Goal: Task Accomplishment & Management: Manage account settings

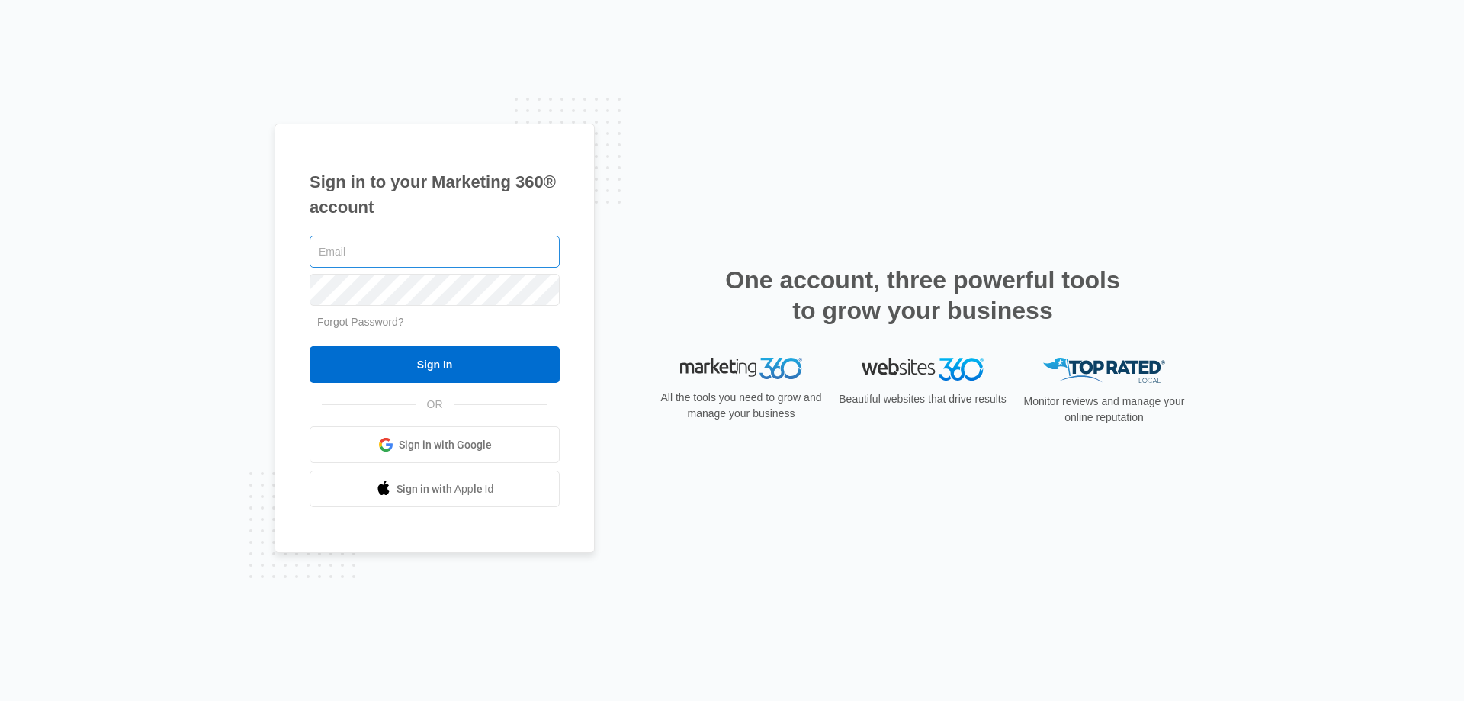
click at [442, 254] on input "text" at bounding box center [434, 252] width 250 height 32
click at [428, 256] on input "text" at bounding box center [434, 252] width 250 height 32
type input "f"
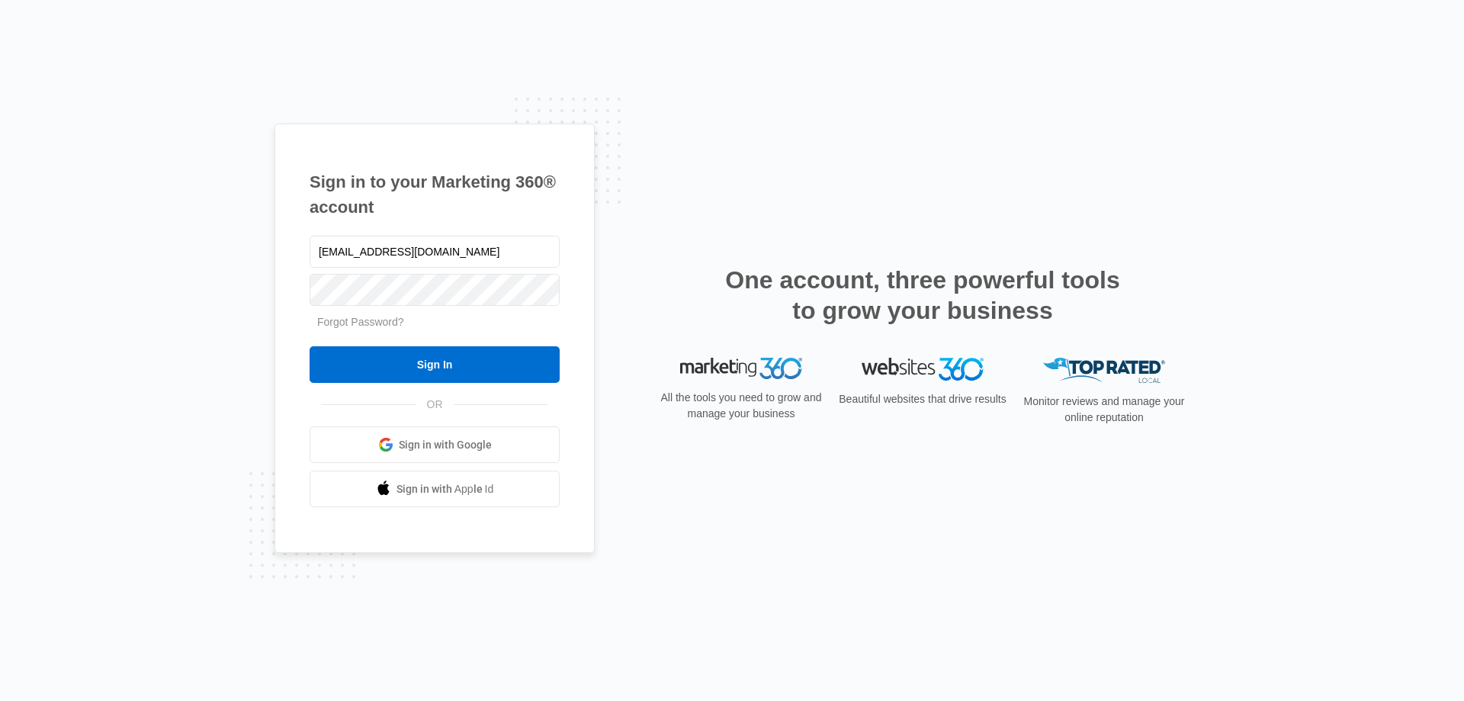
type input "rafa_torrecila@icloud.com"
click at [451, 373] on input "Sign In" at bounding box center [434, 364] width 250 height 37
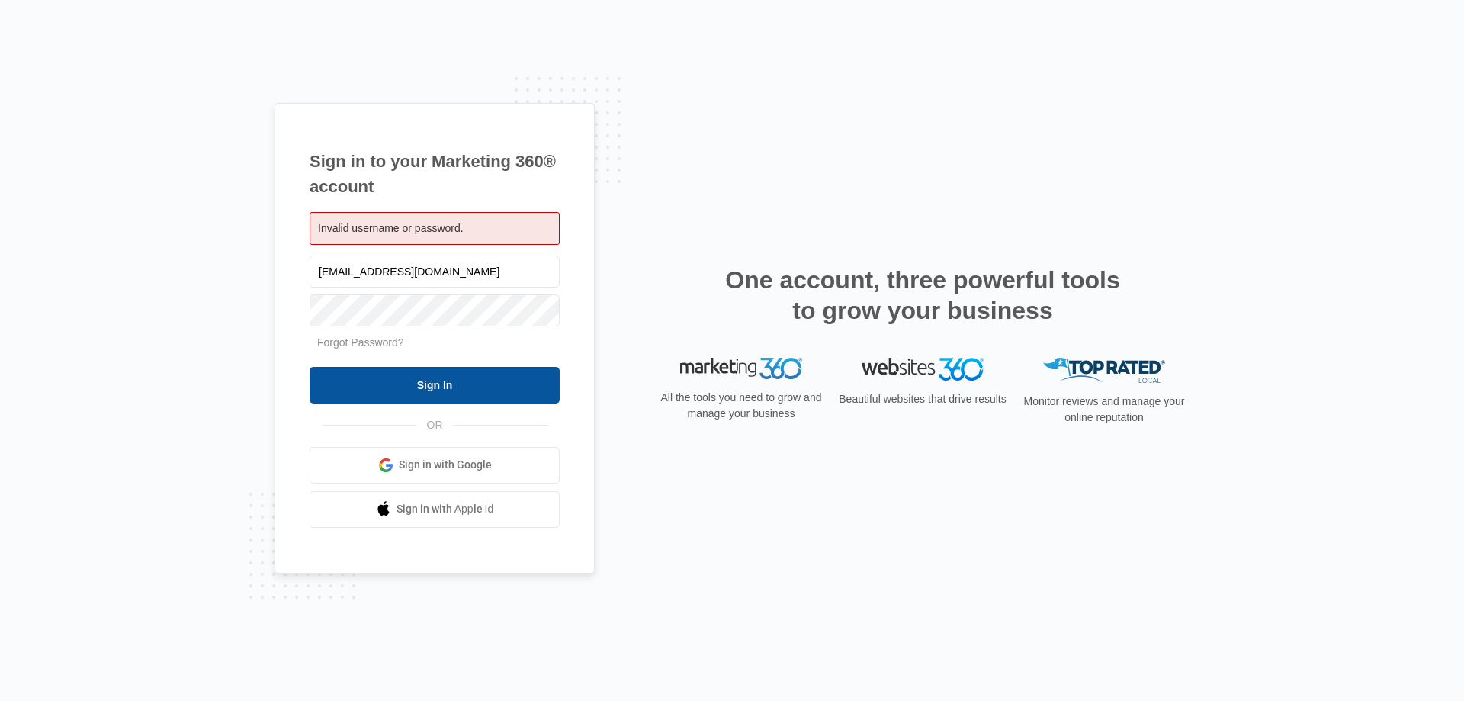
click at [473, 380] on input "Sign In" at bounding box center [434, 385] width 250 height 37
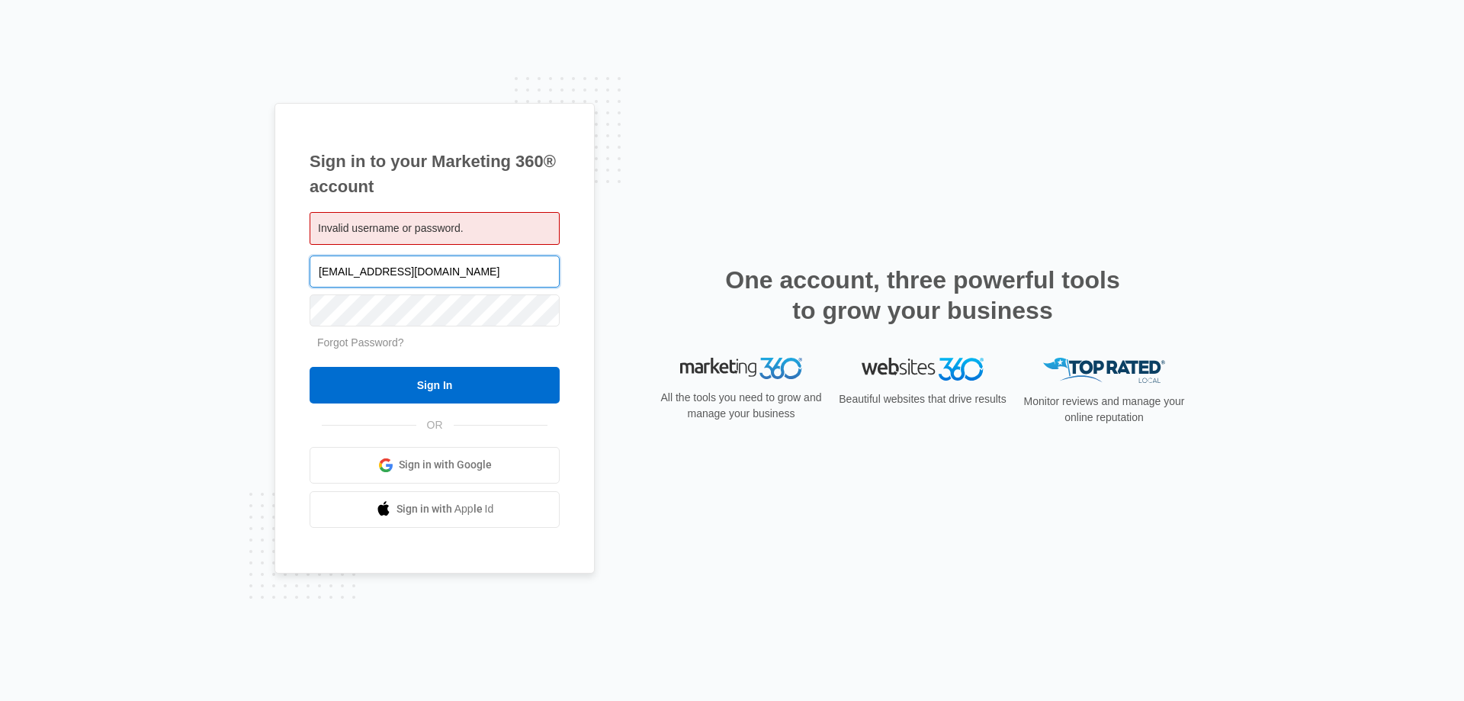
click at [375, 271] on input "rafa_torrecila@icloud.com" at bounding box center [434, 271] width 250 height 32
type input "[EMAIL_ADDRESS][DOMAIN_NAME]"
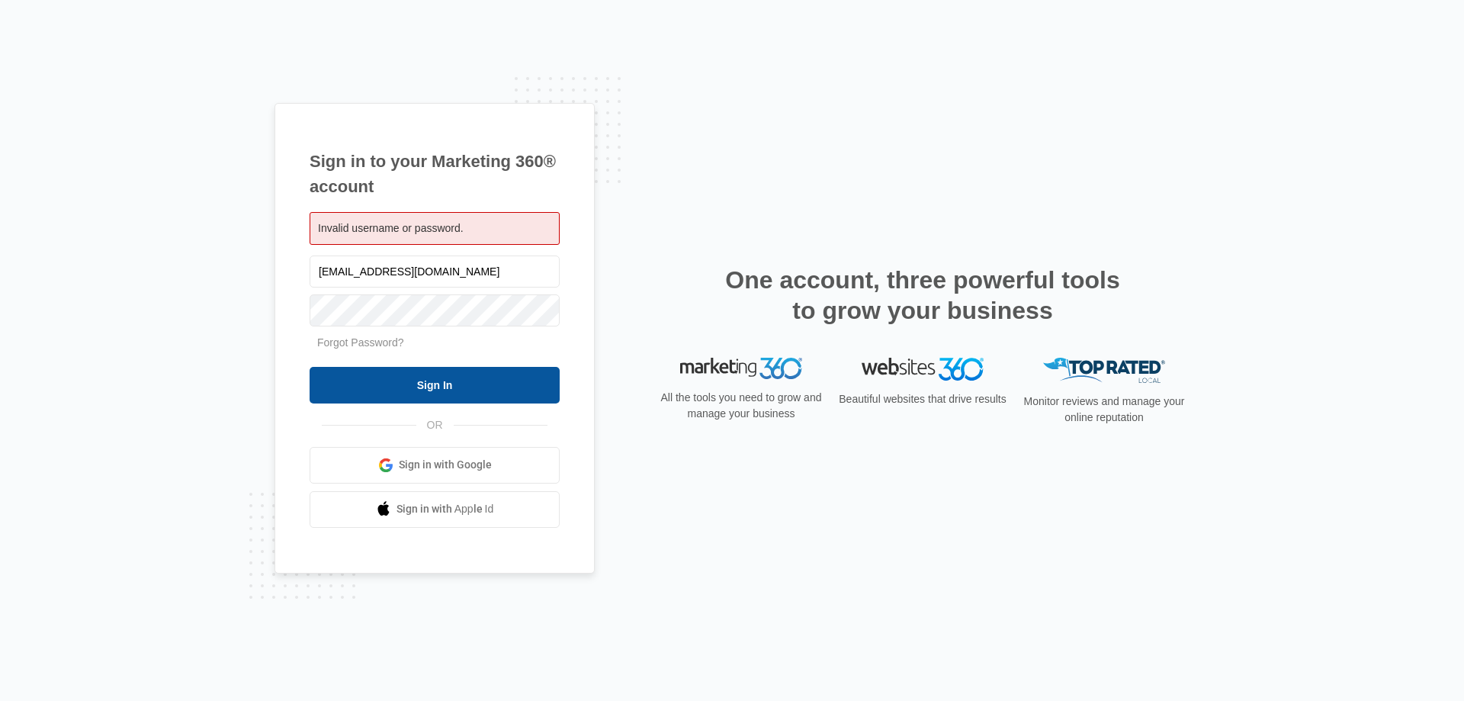
click at [450, 393] on input "Sign In" at bounding box center [434, 385] width 250 height 37
click at [463, 270] on input "[EMAIL_ADDRESS][DOMAIN_NAME]" at bounding box center [434, 271] width 250 height 32
click at [457, 390] on input "Sign In" at bounding box center [434, 385] width 250 height 37
click at [474, 269] on input "[EMAIL_ADDRESS][DOMAIN_NAME]" at bounding box center [434, 271] width 250 height 32
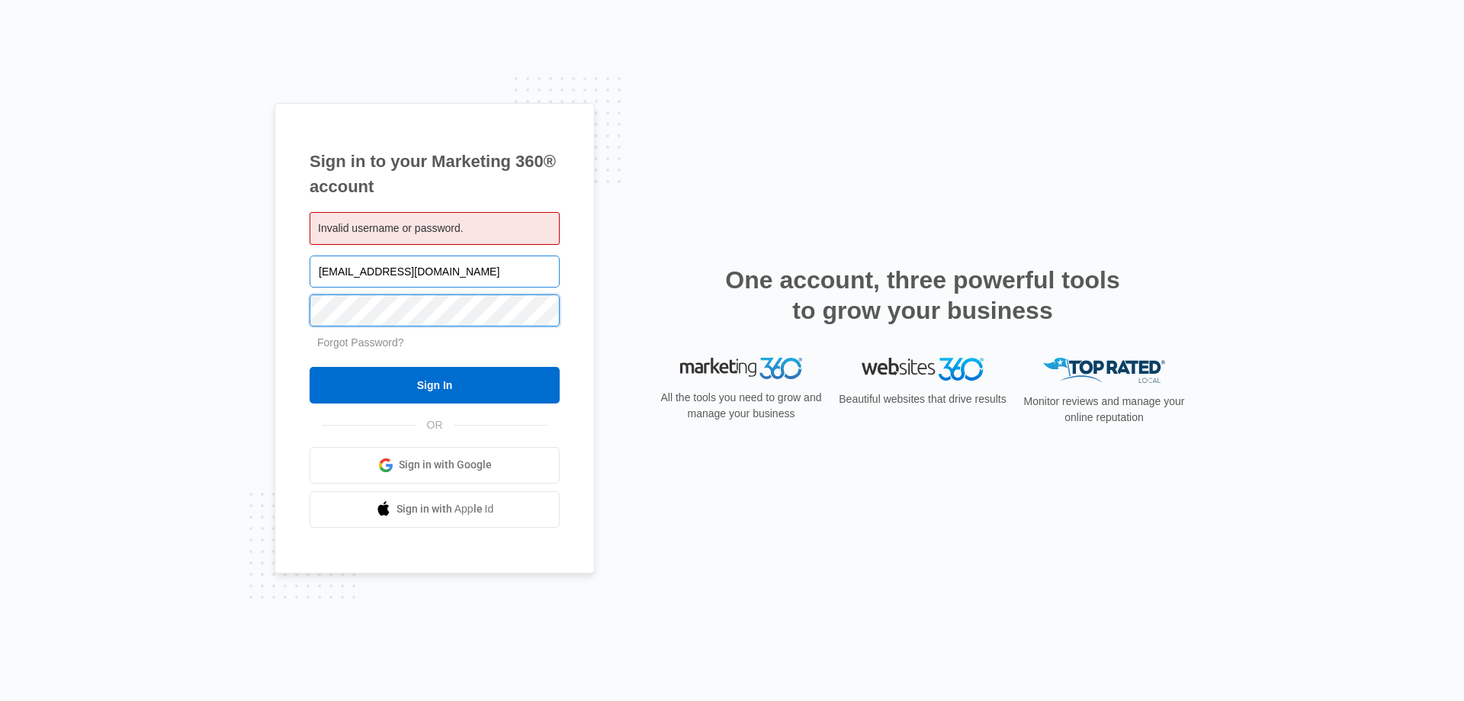
click at [309, 367] on input "Sign In" at bounding box center [434, 385] width 250 height 37
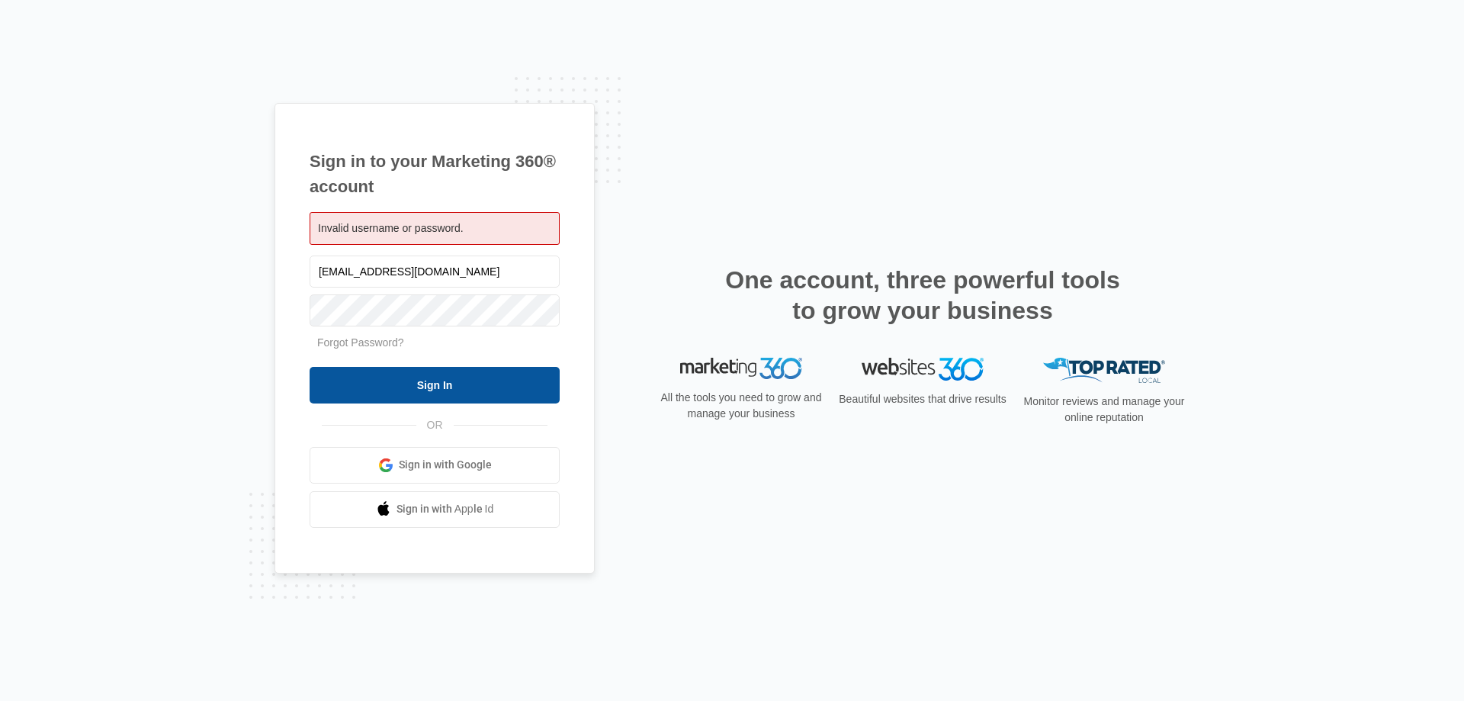
click at [463, 381] on input "Sign In" at bounding box center [434, 385] width 250 height 37
click at [444, 384] on input "Sign In" at bounding box center [434, 385] width 250 height 37
click at [467, 278] on input "[EMAIL_ADDRESS][DOMAIN_NAME]" at bounding box center [434, 271] width 250 height 32
drag, startPoint x: 467, startPoint y: 278, endPoint x: 252, endPoint y: 277, distance: 215.0
click at [252, 277] on div "Sign in to your Marketing 360® account Invalid username or password. [EMAIL_ADD…" at bounding box center [732, 350] width 1464 height 701
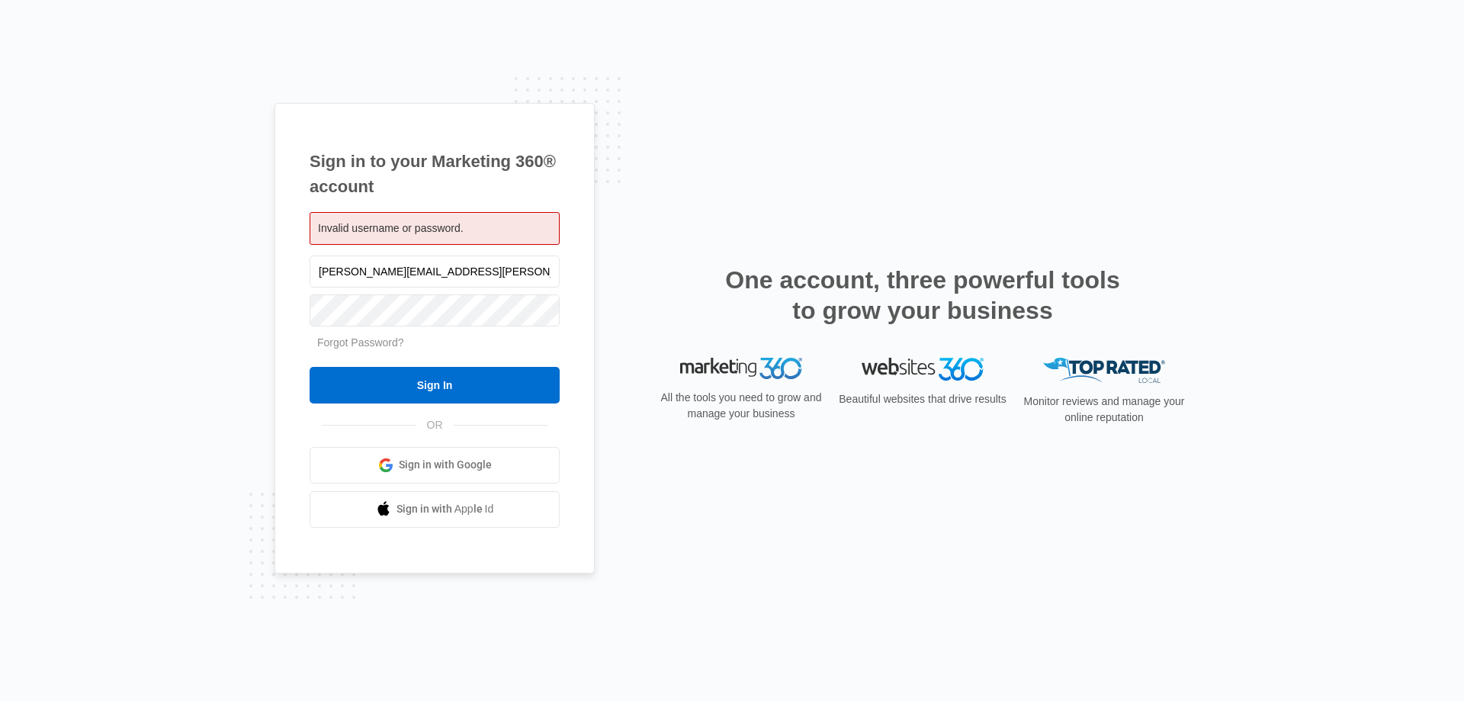
type input "[PERSON_NAME][EMAIL_ADDRESS][PERSON_NAME][DOMAIN_NAME]"
click at [309, 367] on input "Sign In" at bounding box center [434, 385] width 250 height 37
click at [413, 384] on input "Sign In" at bounding box center [434, 385] width 250 height 37
click at [483, 274] on input "rafael.torrecilla@hotmail.com" at bounding box center [434, 271] width 250 height 32
click at [447, 390] on input "Sign In" at bounding box center [434, 385] width 250 height 37
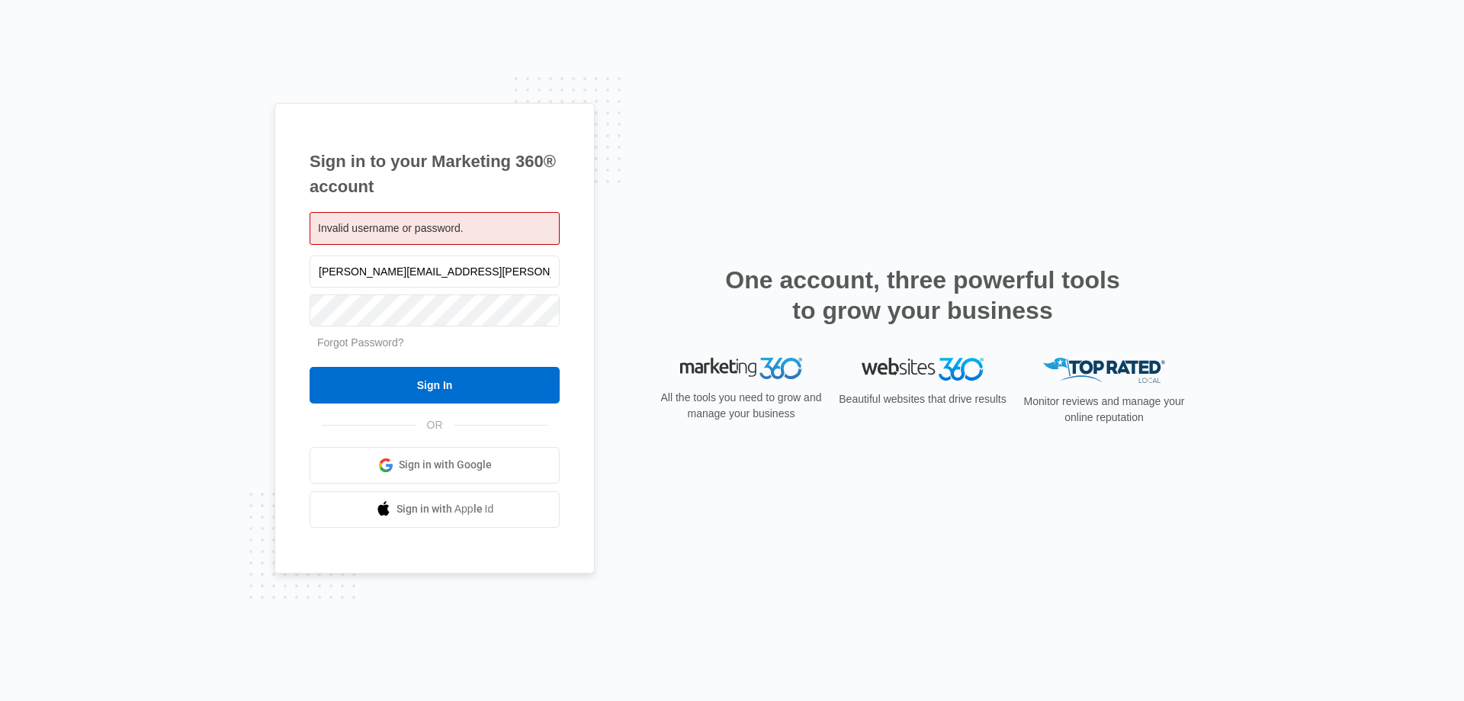
click at [503, 339] on div "Forgot Password?" at bounding box center [434, 343] width 250 height 16
drag, startPoint x: 475, startPoint y: 271, endPoint x: 156, endPoint y: 253, distance: 319.9
click at [156, 253] on div "Sign in to your Marketing 360® account Invalid username or password. rafael.tor…" at bounding box center [732, 350] width 1464 height 701
type input "[EMAIL_ADDRESS][DOMAIN_NAME]"
click at [356, 388] on input "Sign In" at bounding box center [434, 385] width 250 height 37
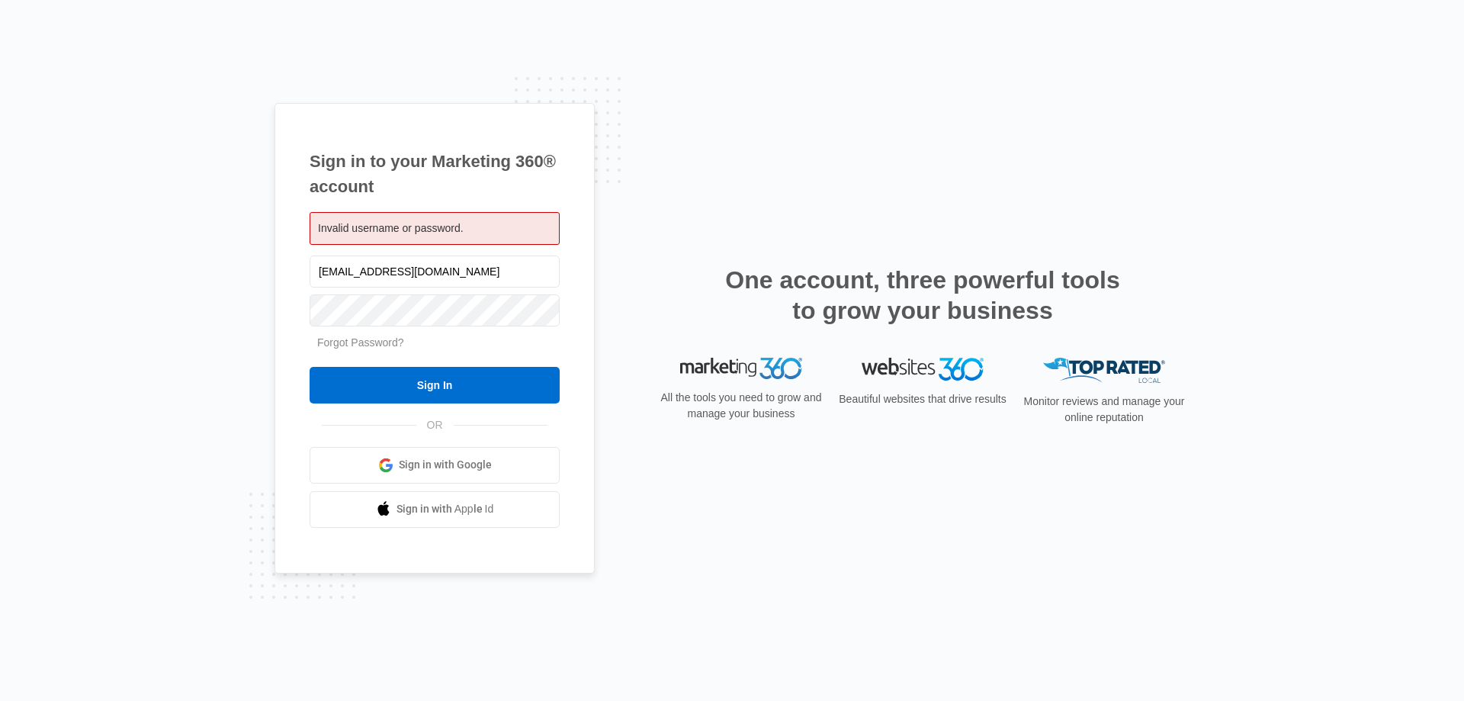
click at [380, 339] on link "Forgot Password?" at bounding box center [360, 342] width 87 height 12
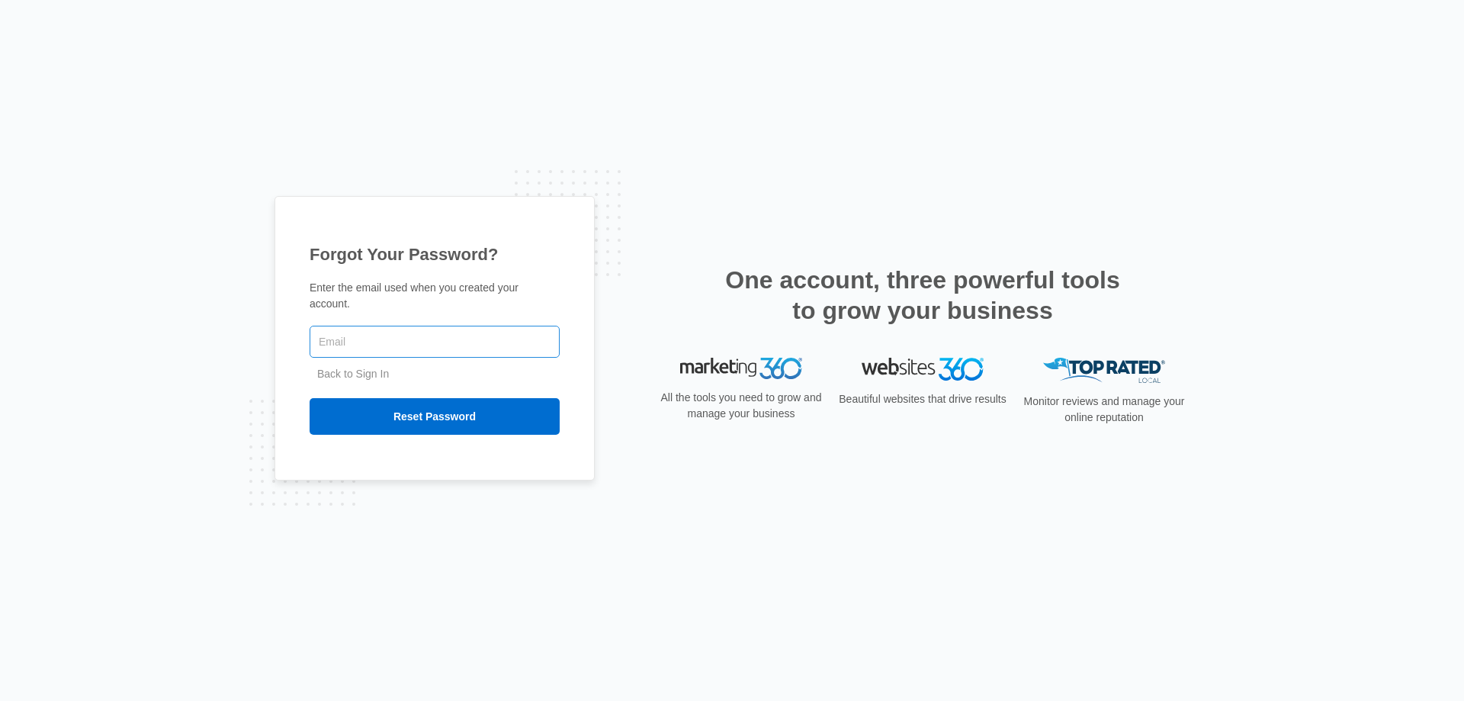
click at [402, 334] on input "text" at bounding box center [434, 342] width 250 height 32
type input "[EMAIL_ADDRESS][DOMAIN_NAME]"
click at [458, 421] on input "Reset Password" at bounding box center [434, 416] width 250 height 37
